Goal: Navigation & Orientation: Find specific page/section

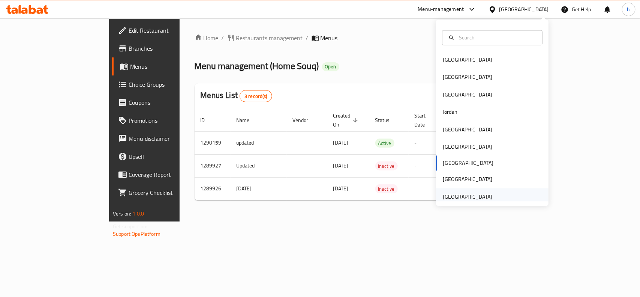
click at [463, 199] on div "[GEOGRAPHIC_DATA]" at bounding box center [467, 196] width 61 height 17
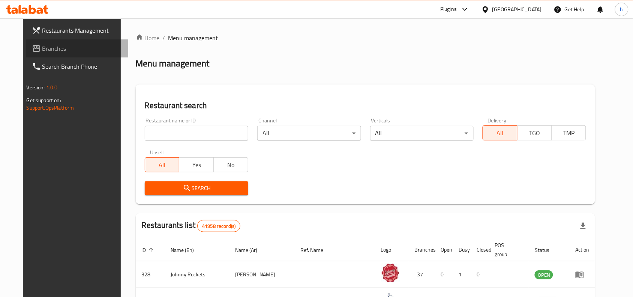
click at [48, 49] on span "Branches" at bounding box center [82, 48] width 80 height 9
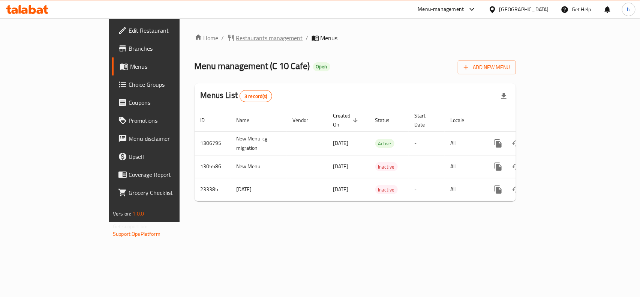
click at [236, 39] on span "Restaurants management" at bounding box center [269, 37] width 67 height 9
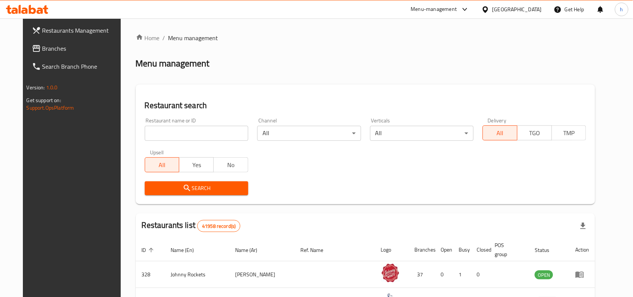
click at [58, 50] on span "Branches" at bounding box center [82, 48] width 80 height 9
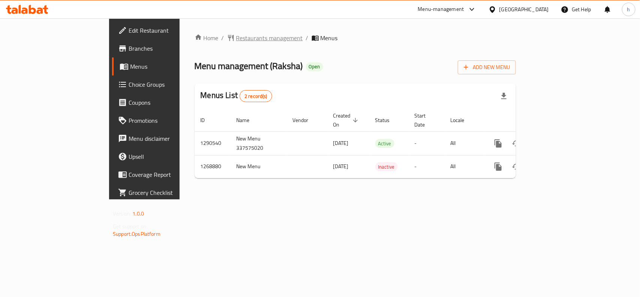
click at [236, 36] on span "Restaurants management" at bounding box center [269, 37] width 67 height 9
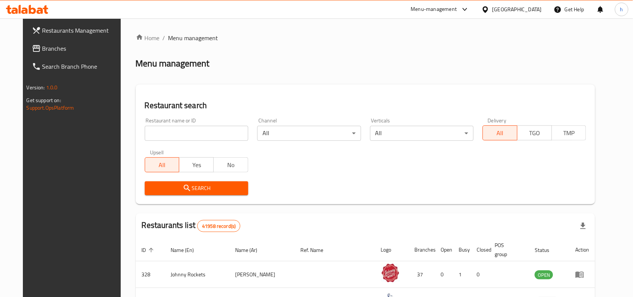
click at [45, 44] on span "Branches" at bounding box center [82, 48] width 80 height 9
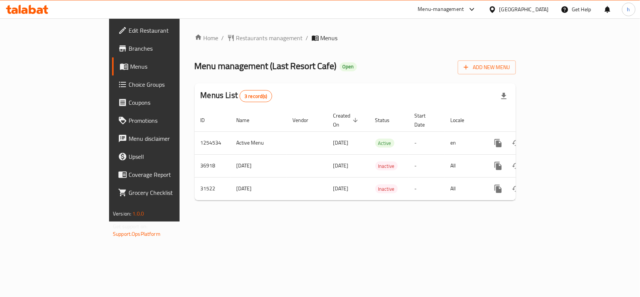
click at [522, 8] on div "[GEOGRAPHIC_DATA]" at bounding box center [523, 9] width 49 height 8
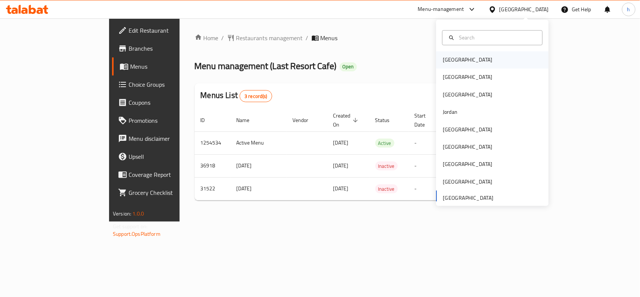
click at [454, 54] on div "[GEOGRAPHIC_DATA]" at bounding box center [467, 59] width 61 height 17
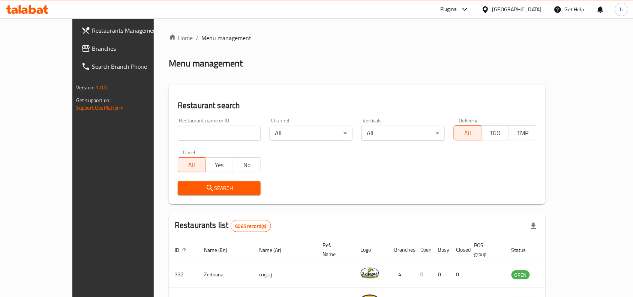
click at [92, 49] on span "Branches" at bounding box center [132, 48] width 80 height 9
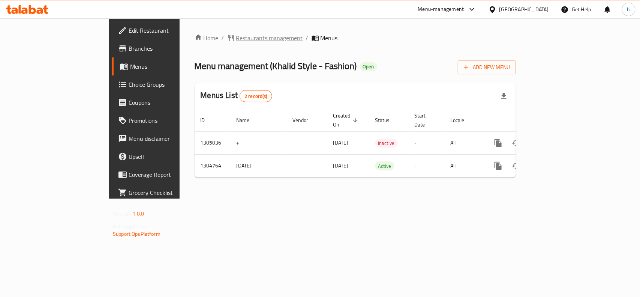
click at [236, 40] on span "Restaurants management" at bounding box center [269, 37] width 67 height 9
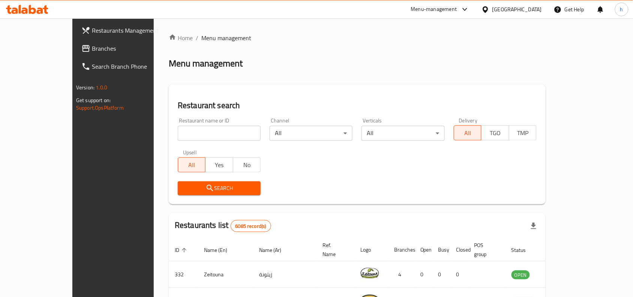
click at [92, 47] on span "Branches" at bounding box center [132, 48] width 80 height 9
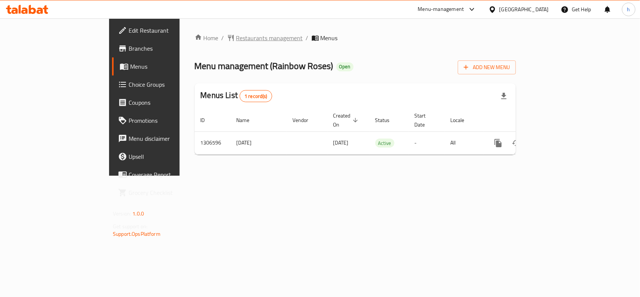
click at [236, 37] on span "Restaurants management" at bounding box center [269, 37] width 67 height 9
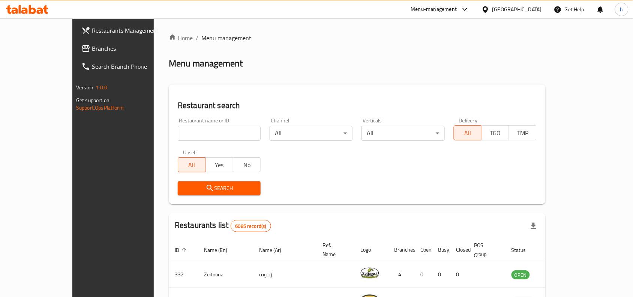
click at [75, 53] on link "Branches" at bounding box center [126, 48] width 103 height 18
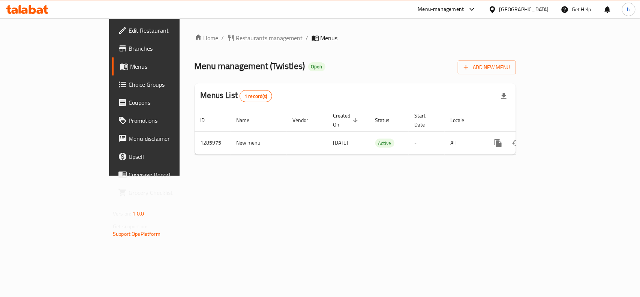
click at [531, 10] on div "[GEOGRAPHIC_DATA]" at bounding box center [523, 9] width 49 height 8
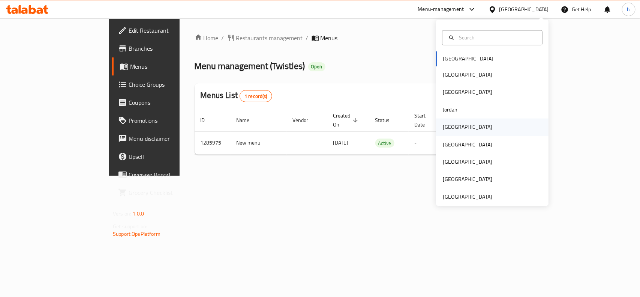
click at [456, 128] on div "[GEOGRAPHIC_DATA]" at bounding box center [467, 126] width 61 height 17
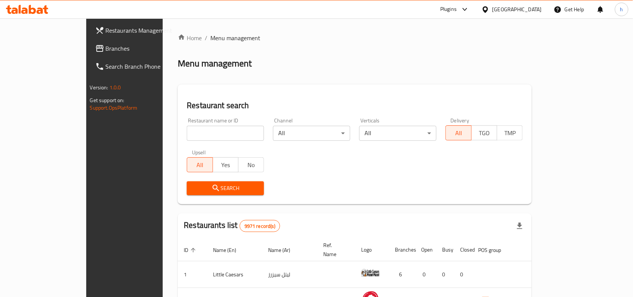
click at [106, 44] on span "Branches" at bounding box center [146, 48] width 80 height 9
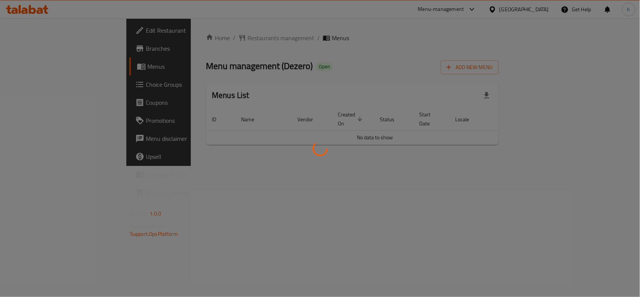
click at [315, 57] on div at bounding box center [320, 148] width 640 height 297
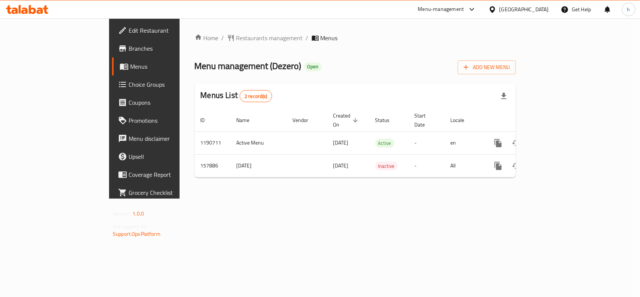
click at [546, 7] on div "[GEOGRAPHIC_DATA]" at bounding box center [523, 9] width 49 height 8
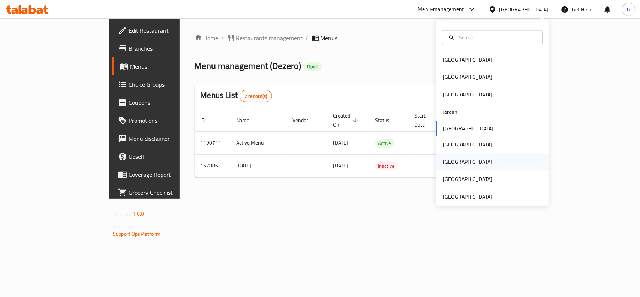
click at [445, 163] on div "[GEOGRAPHIC_DATA]" at bounding box center [467, 162] width 49 height 8
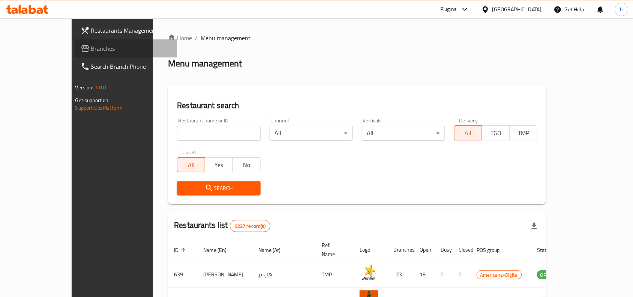
click at [91, 46] on span "Branches" at bounding box center [131, 48] width 80 height 9
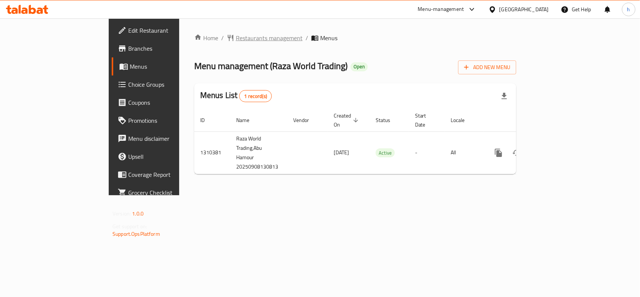
click at [236, 42] on span "Restaurants management" at bounding box center [269, 37] width 67 height 9
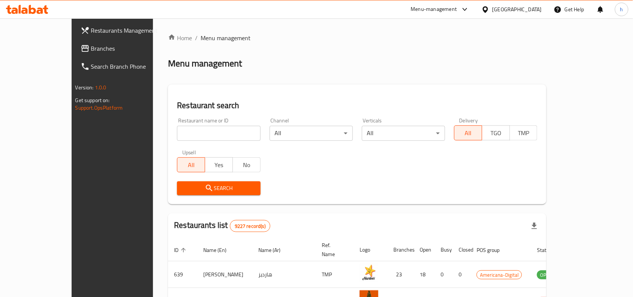
click at [75, 40] on link "Branches" at bounding box center [126, 48] width 103 height 18
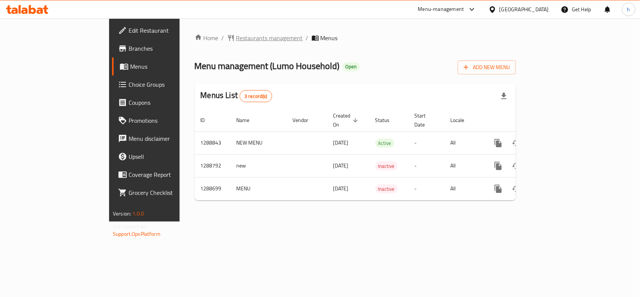
click at [236, 39] on span "Restaurants management" at bounding box center [269, 37] width 67 height 9
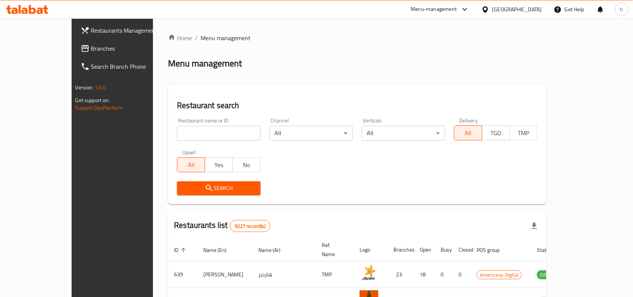
click at [91, 46] on span "Branches" at bounding box center [131, 48] width 80 height 9
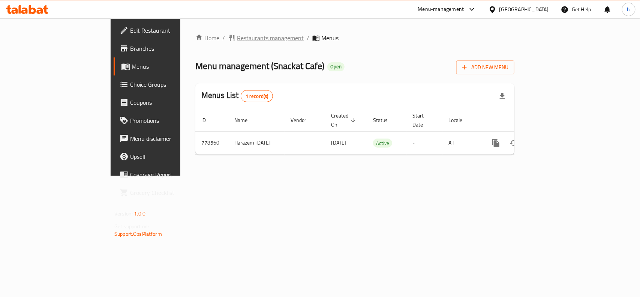
click at [237, 36] on span "Restaurants management" at bounding box center [270, 37] width 67 height 9
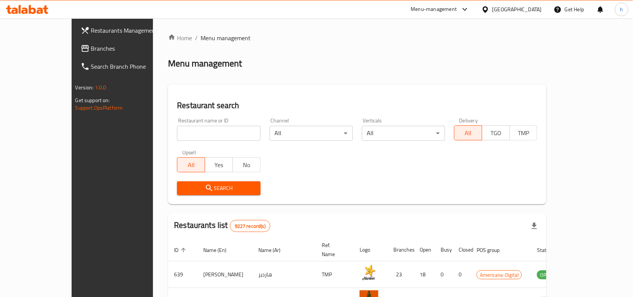
click at [91, 51] on span "Branches" at bounding box center [131, 48] width 80 height 9
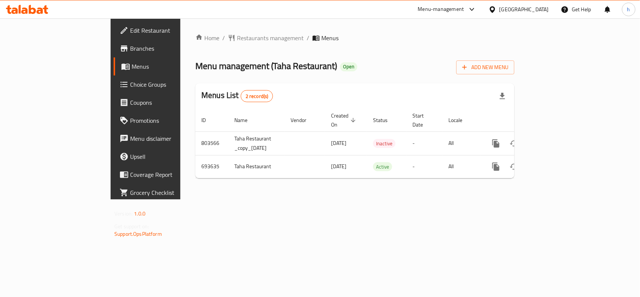
click at [541, 10] on div "[GEOGRAPHIC_DATA]" at bounding box center [523, 9] width 49 height 8
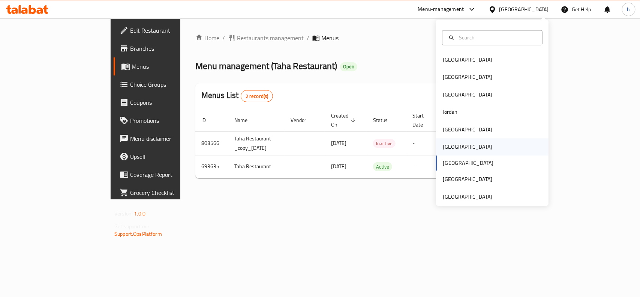
click at [446, 148] on div "Oman" at bounding box center [467, 147] width 49 height 8
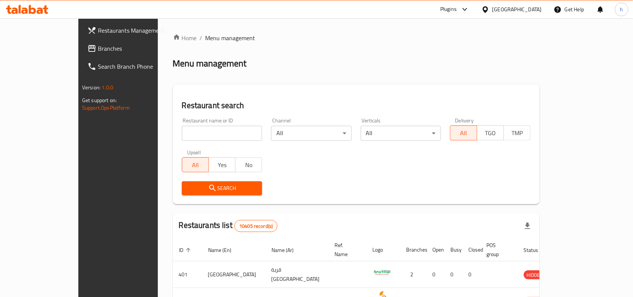
click at [98, 45] on span "Branches" at bounding box center [138, 48] width 80 height 9
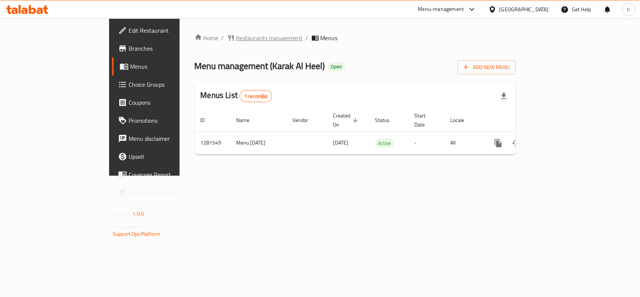
click at [236, 36] on span "Restaurants management" at bounding box center [269, 37] width 67 height 9
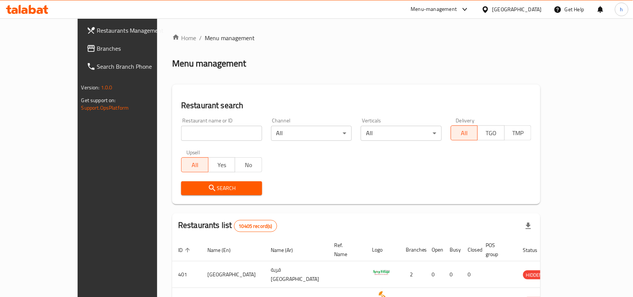
click at [97, 44] on span "Branches" at bounding box center [137, 48] width 80 height 9
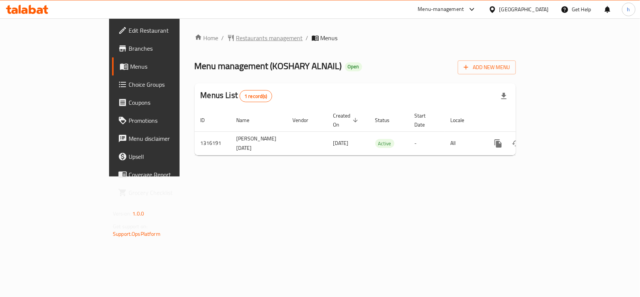
click at [236, 39] on span "Restaurants management" at bounding box center [269, 37] width 67 height 9
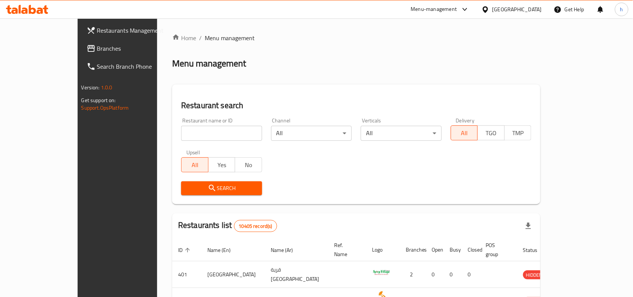
click at [81, 42] on link "Branches" at bounding box center [132, 48] width 103 height 18
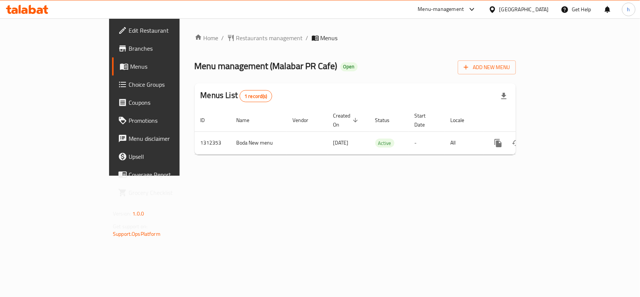
click at [199, 43] on div "Home / Restaurants management / Menus Menu management ( Malabar PR Cafe ) Open …" at bounding box center [355, 96] width 321 height 127
click at [236, 35] on span "Restaurants management" at bounding box center [269, 37] width 67 height 9
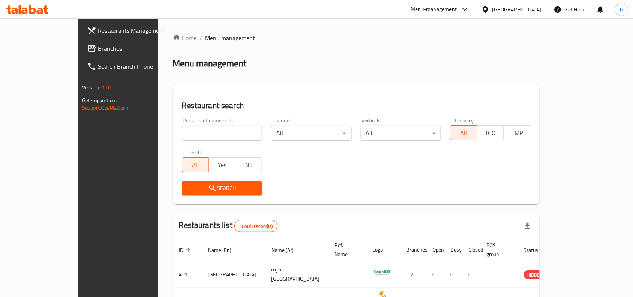
click at [98, 51] on span "Branches" at bounding box center [138, 48] width 80 height 9
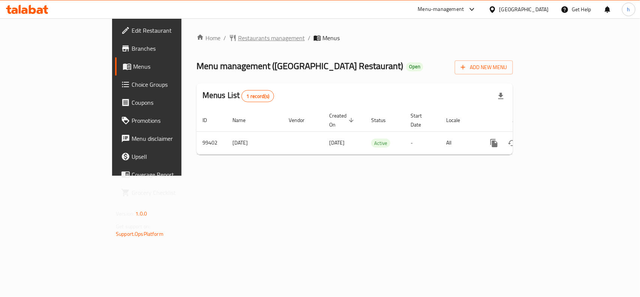
click at [238, 36] on span "Restaurants management" at bounding box center [271, 37] width 67 height 9
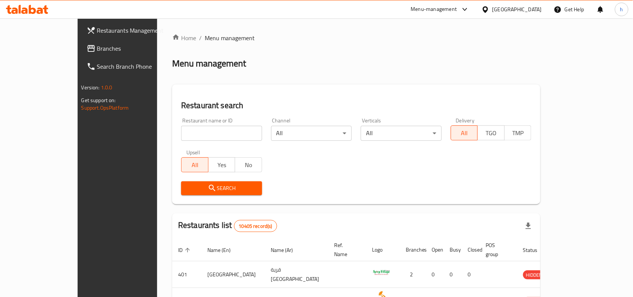
click at [97, 49] on span "Branches" at bounding box center [137, 48] width 80 height 9
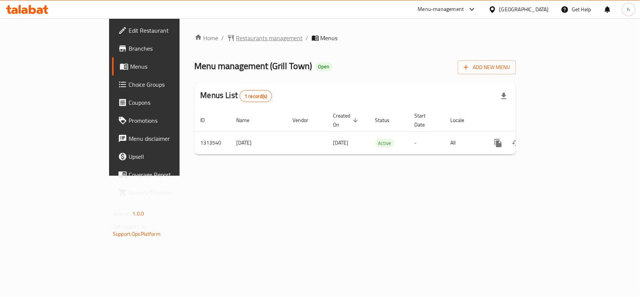
click at [236, 39] on span "Restaurants management" at bounding box center [269, 37] width 67 height 9
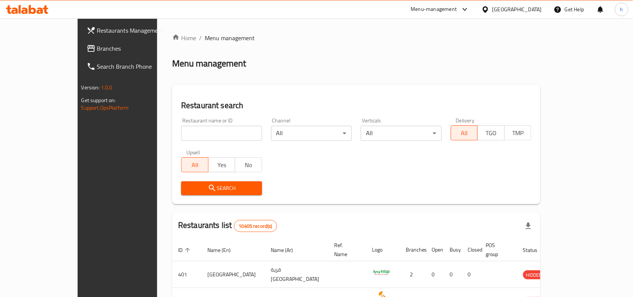
click at [97, 48] on span "Branches" at bounding box center [137, 48] width 80 height 9
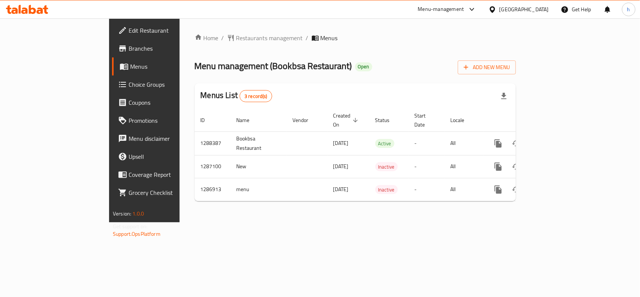
click at [536, 11] on div "[GEOGRAPHIC_DATA]" at bounding box center [523, 9] width 49 height 8
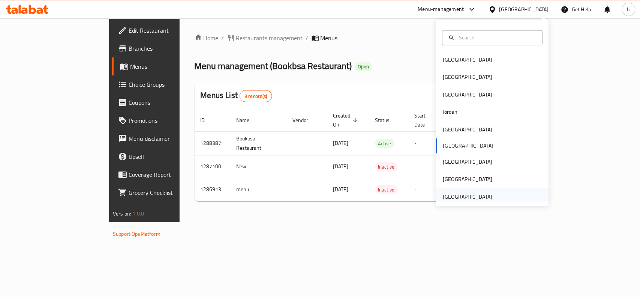
click at [465, 196] on div "[GEOGRAPHIC_DATA]" at bounding box center [467, 196] width 49 height 8
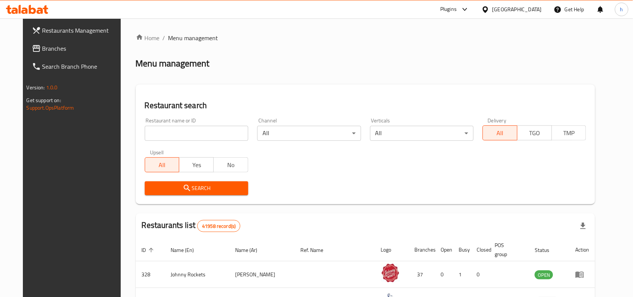
click at [57, 45] on span "Branches" at bounding box center [82, 48] width 80 height 9
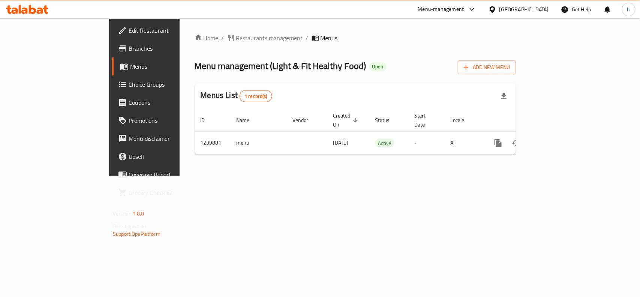
click at [524, 6] on div "United Arab Emirates" at bounding box center [523, 9] width 49 height 8
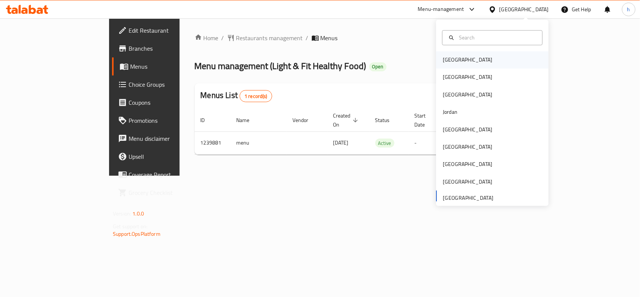
click at [450, 57] on div "[GEOGRAPHIC_DATA]" at bounding box center [467, 60] width 49 height 8
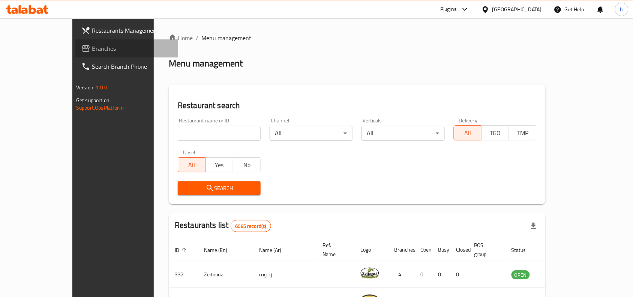
click at [92, 46] on span "Branches" at bounding box center [132, 48] width 80 height 9
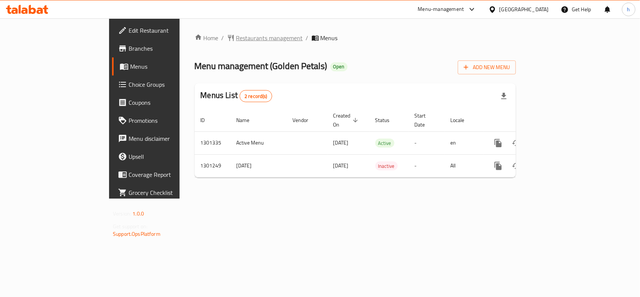
click at [236, 38] on span "Restaurants management" at bounding box center [269, 37] width 67 height 9
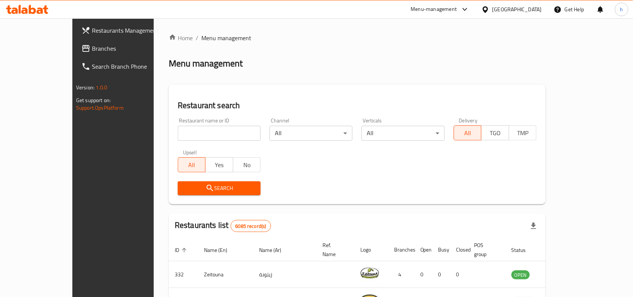
click at [75, 39] on link "Branches" at bounding box center [126, 48] width 103 height 18
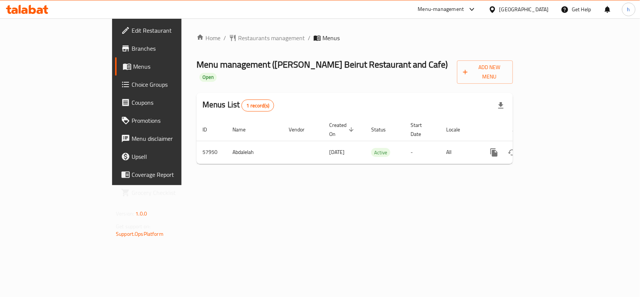
click at [537, 13] on div "Bahrain" at bounding box center [523, 9] width 49 height 8
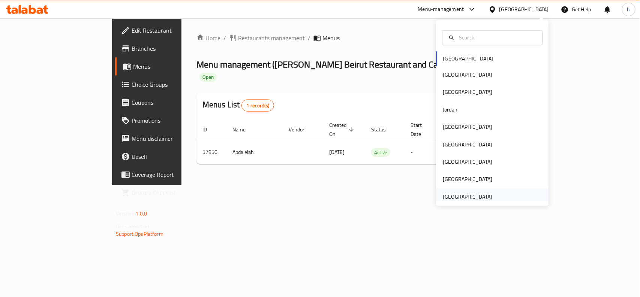
click at [470, 198] on div "[GEOGRAPHIC_DATA]" at bounding box center [467, 196] width 49 height 8
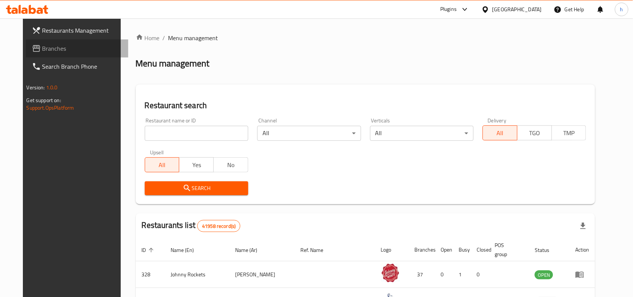
click at [50, 47] on span "Branches" at bounding box center [82, 48] width 80 height 9
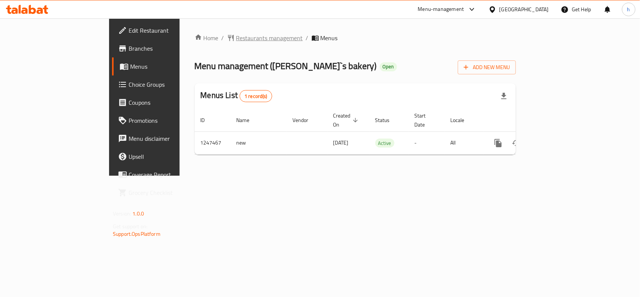
click at [236, 38] on span "Restaurants management" at bounding box center [269, 37] width 67 height 9
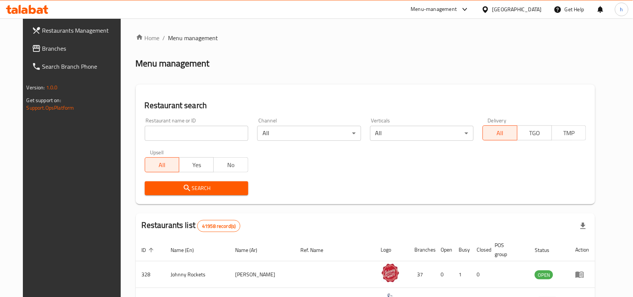
click at [59, 47] on span "Branches" at bounding box center [82, 48] width 80 height 9
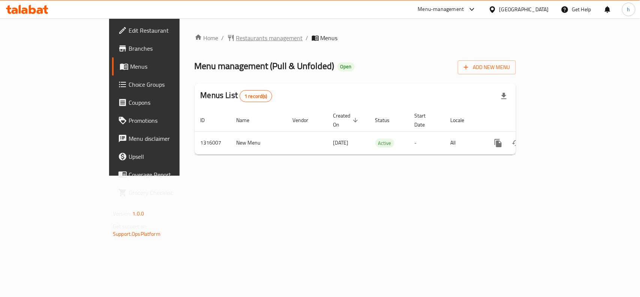
click at [236, 33] on span "Restaurants management" at bounding box center [269, 37] width 67 height 9
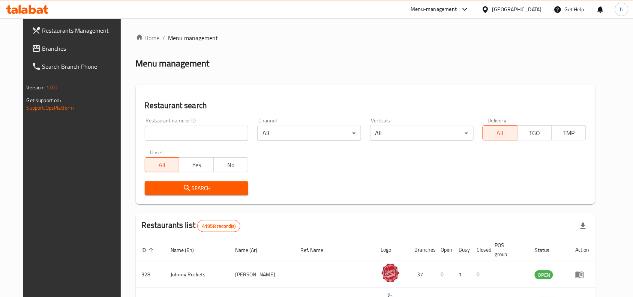
click at [48, 49] on span "Branches" at bounding box center [82, 48] width 80 height 9
